Goal: Information Seeking & Learning: Understand process/instructions

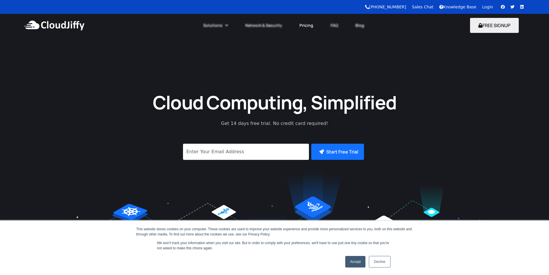
click at [305, 24] on link "Pricing" at bounding box center [306, 25] width 31 height 13
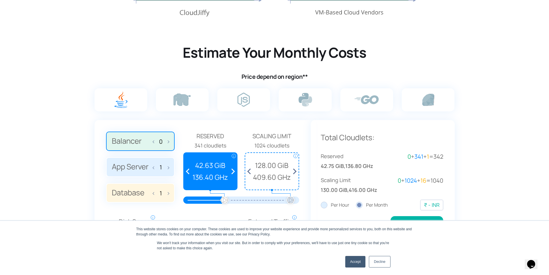
scroll to position [344, 0]
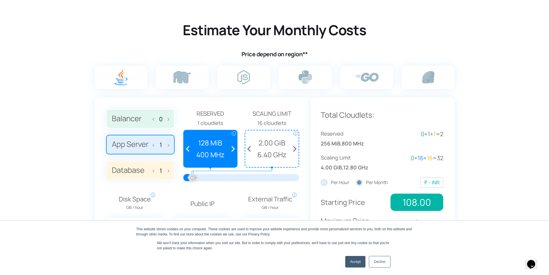
click at [0, 0] on img at bounding box center [0, 0] width 0 height 0
click at [0, 0] on input "radio" at bounding box center [0, 0] width 0 height 0
click at [245, 80] on img at bounding box center [243, 77] width 12 height 14
click at [0, 0] on input "radio" at bounding box center [0, 0] width 0 height 0
drag, startPoint x: 192, startPoint y: 177, endPoint x: 201, endPoint y: 179, distance: 9.0
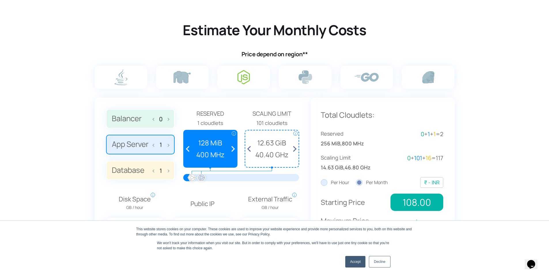
click at [201, 179] on div at bounding box center [201, 177] width 13 height 13
drag, startPoint x: 189, startPoint y: 177, endPoint x: 201, endPoint y: 181, distance: 12.3
click at [201, 181] on div at bounding box center [200, 177] width 13 height 13
click at [232, 149] on span at bounding box center [231, 148] width 11 height 37
drag, startPoint x: 222, startPoint y: 176, endPoint x: 200, endPoint y: 179, distance: 21.2
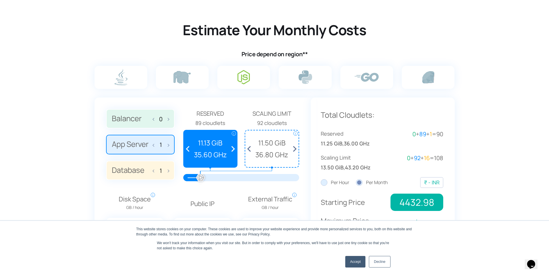
click at [200, 179] on div at bounding box center [200, 177] width 13 height 13
click at [233, 150] on span at bounding box center [231, 148] width 11 height 37
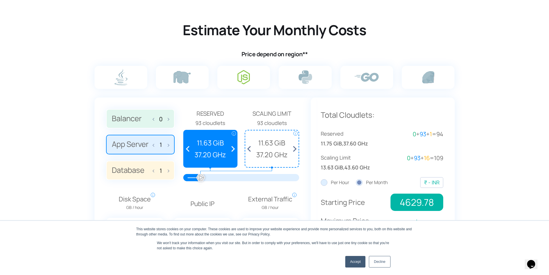
click at [233, 150] on span at bounding box center [231, 148] width 11 height 37
click at [295, 149] on span at bounding box center [293, 148] width 11 height 37
click at [251, 147] on span at bounding box center [250, 148] width 11 height 37
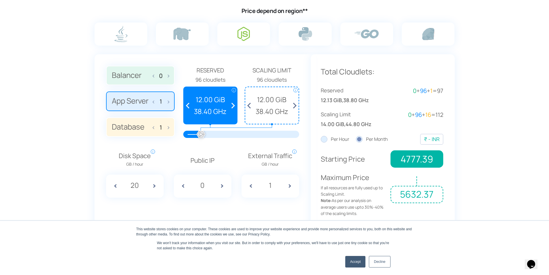
scroll to position [389, 0]
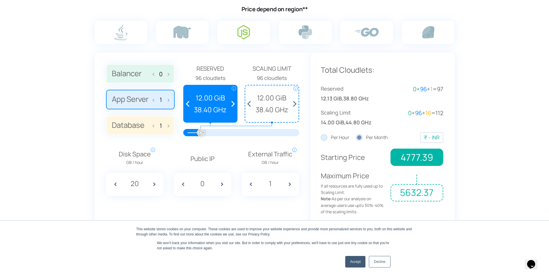
click at [223, 183] on span at bounding box center [224, 184] width 14 height 23
type input "1"
click at [460, 144] on section "Estimate Your Monthly Costs Price depend on region** 0 1 1 Reserved i i" at bounding box center [274, 100] width 549 height 292
click at [473, 167] on section "Estimate Your Monthly Costs Price depend on region** 0 1 1 Reserved i i" at bounding box center [274, 100] width 549 height 292
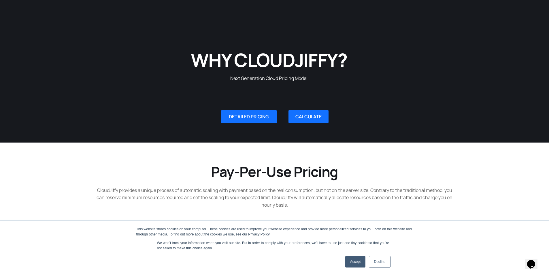
scroll to position [0, 0]
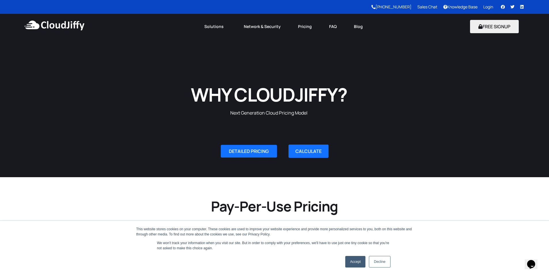
click at [110, 209] on h2 "Pay-Per-Use Pricing" at bounding box center [274, 206] width 363 height 18
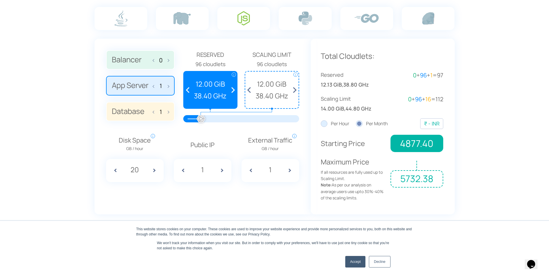
scroll to position [403, 0]
click at [325, 124] on label "Per Hour" at bounding box center [335, 123] width 29 height 7
click at [0, 0] on input "Per Hour" at bounding box center [0, 0] width 0 height 0
